Goal: Task Accomplishment & Management: Use online tool/utility

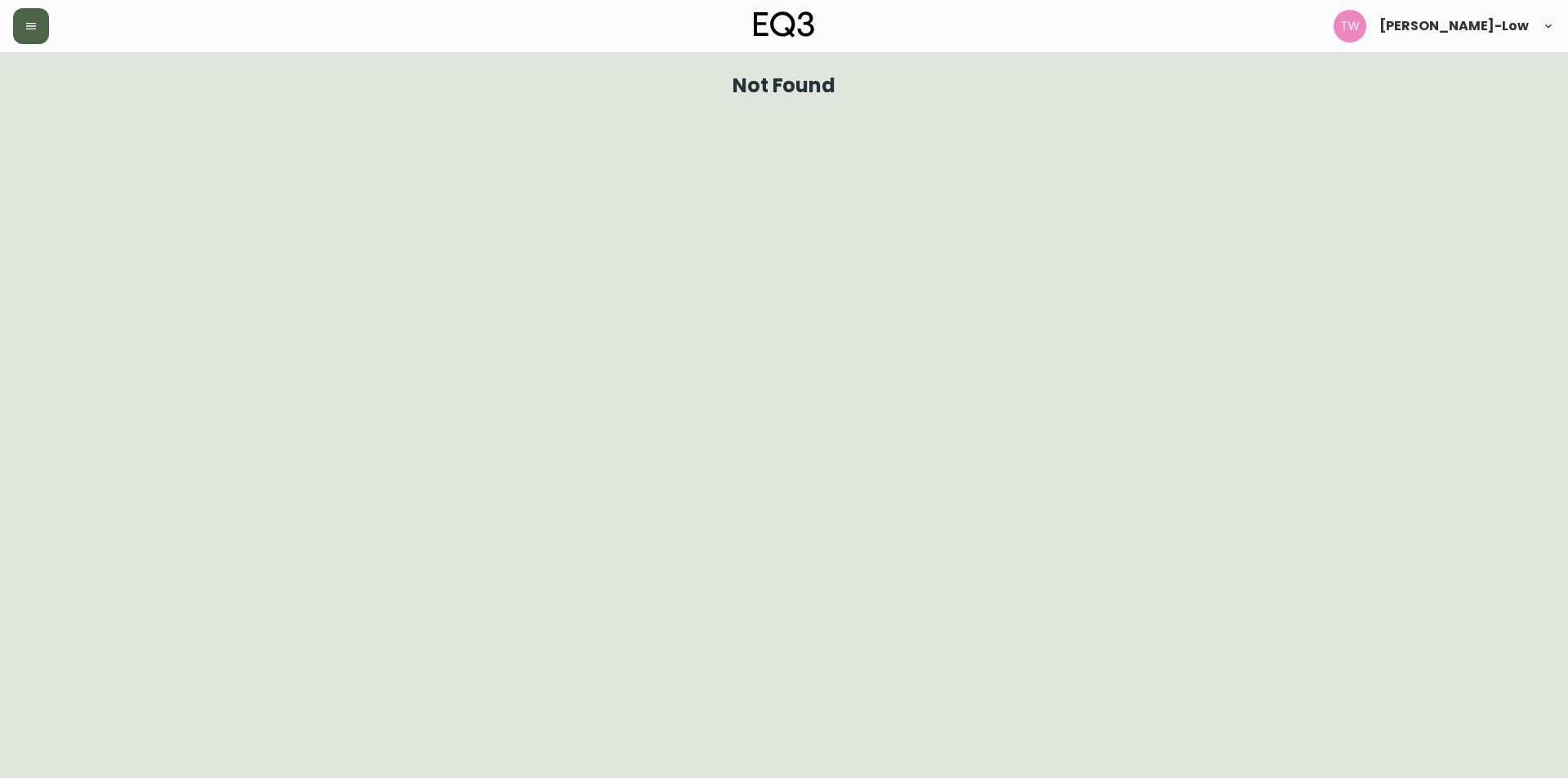
click at [35, 34] on button "button" at bounding box center [30, 25] width 36 height 36
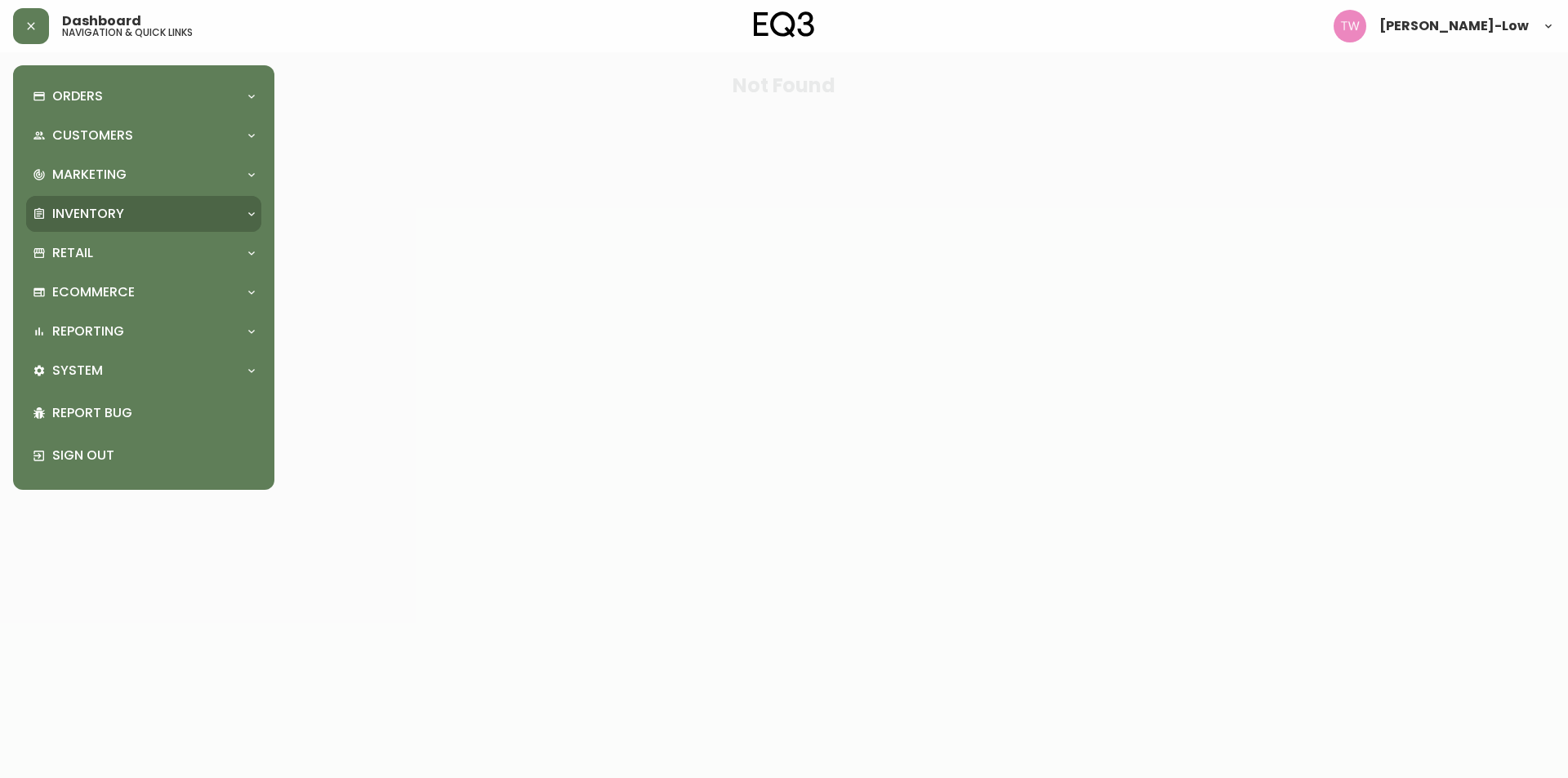
click at [113, 210] on p "Inventory" at bounding box center [89, 214] width 72 height 18
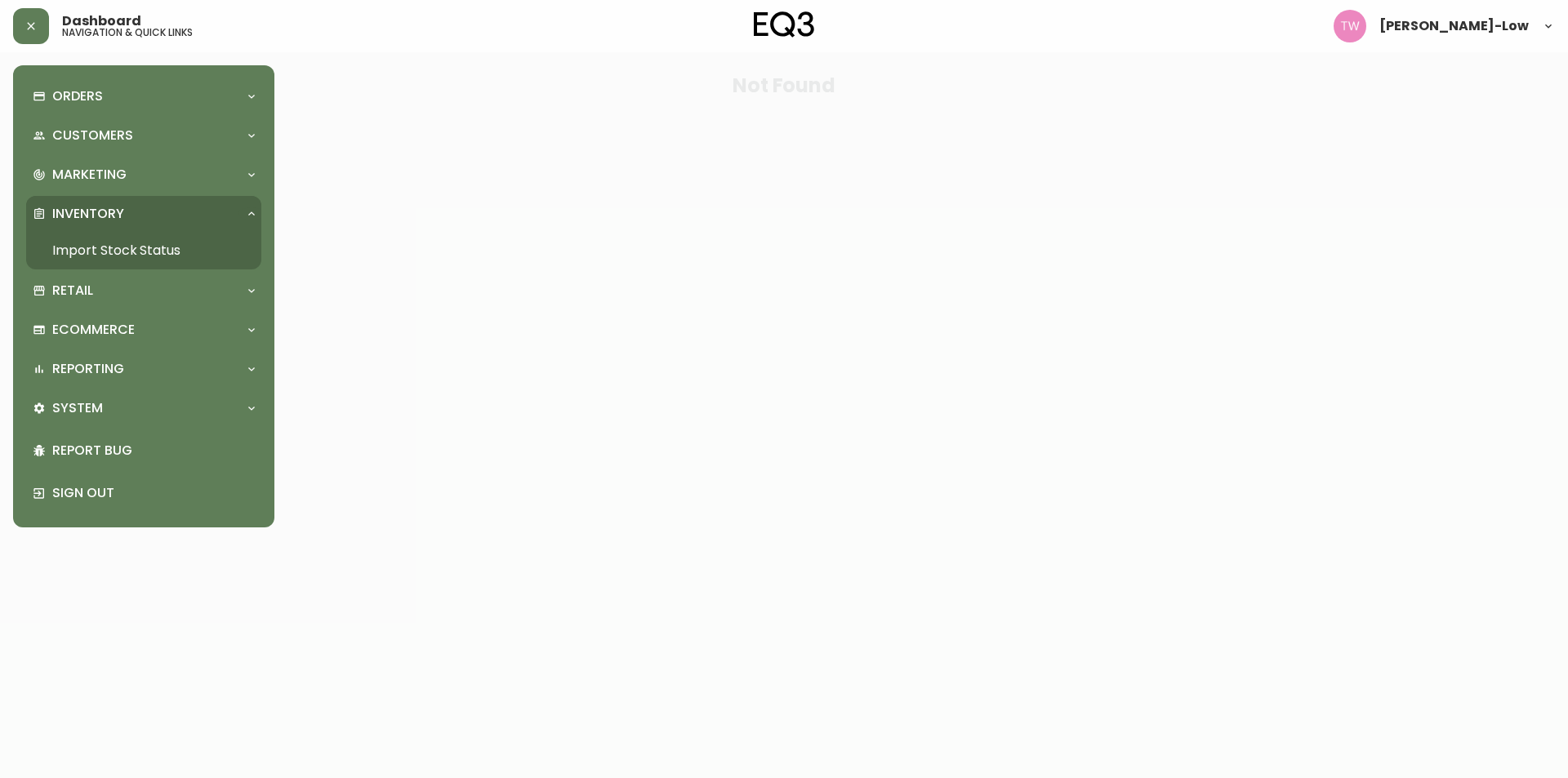
click at [107, 242] on link "Import Stock Status" at bounding box center [144, 251] width 235 height 37
